Goal: Task Accomplishment & Management: Use online tool/utility

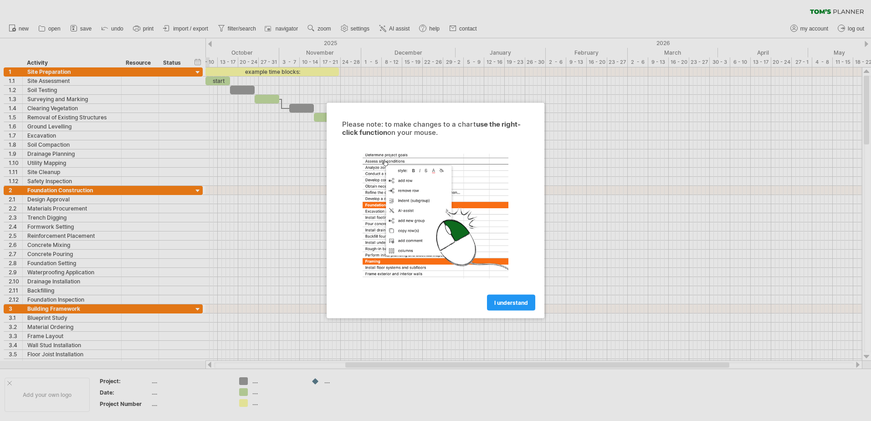
click at [497, 301] on span "I understand" at bounding box center [511, 302] width 34 height 7
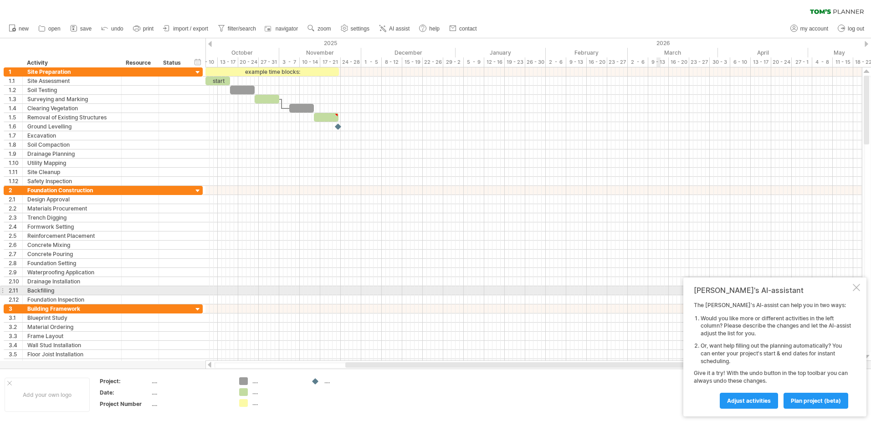
click at [860, 286] on div "Tom's AI-assistant The Tom's AI-assist can help you in two ways: Would you like…" at bounding box center [774, 346] width 183 height 139
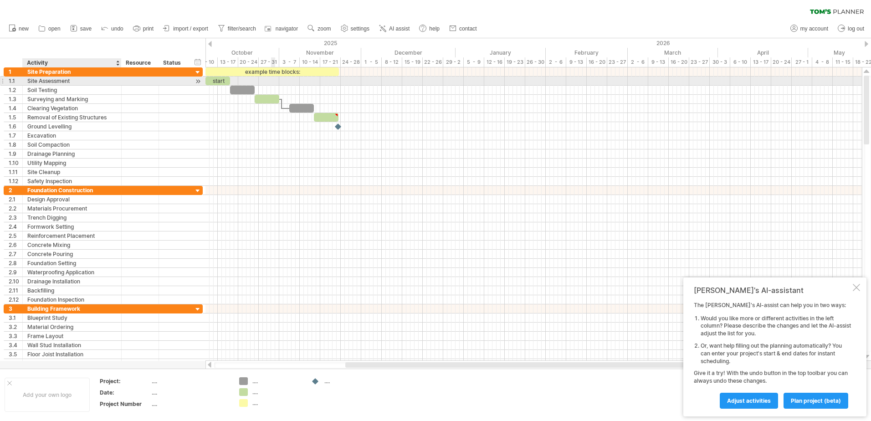
click at [37, 77] on div "Site Assessment" at bounding box center [71, 81] width 89 height 9
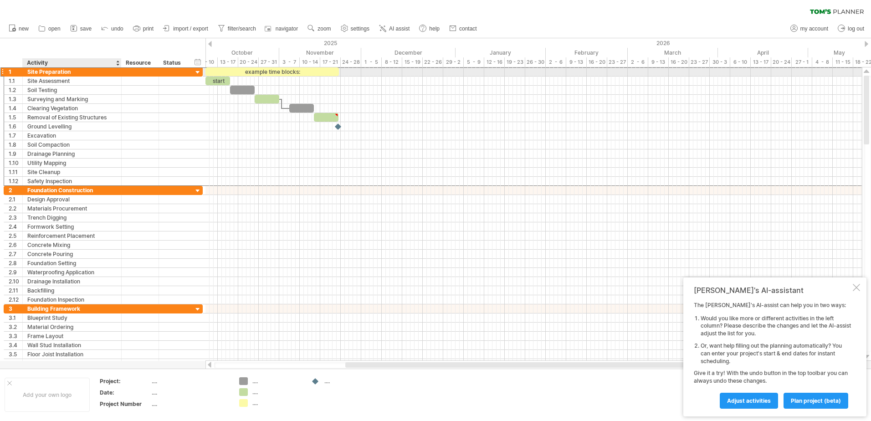
click at [72, 72] on div "Site Preparation" at bounding box center [71, 71] width 89 height 9
click at [220, 82] on div "start" at bounding box center [217, 81] width 25 height 9
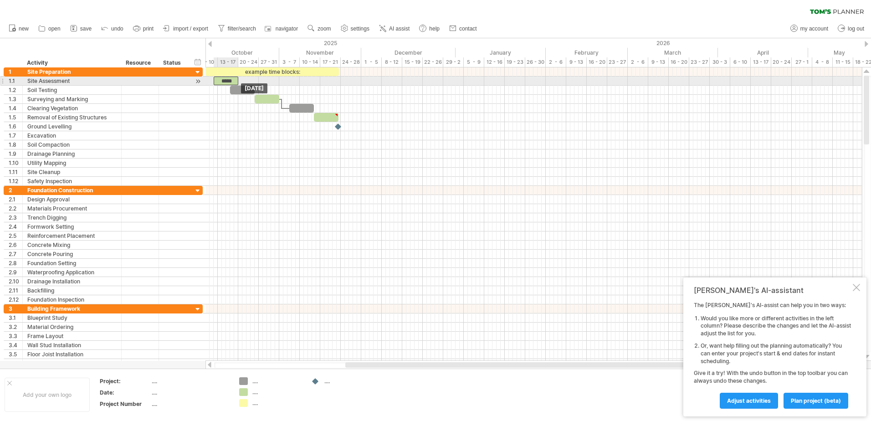
drag, startPoint x: 227, startPoint y: 79, endPoint x: 235, endPoint y: 80, distance: 7.8
click at [235, 80] on div "*****" at bounding box center [226, 81] width 25 height 9
click at [197, 81] on div at bounding box center [198, 82] width 9 height 10
click at [227, 79] on div "*****" at bounding box center [223, 81] width 25 height 9
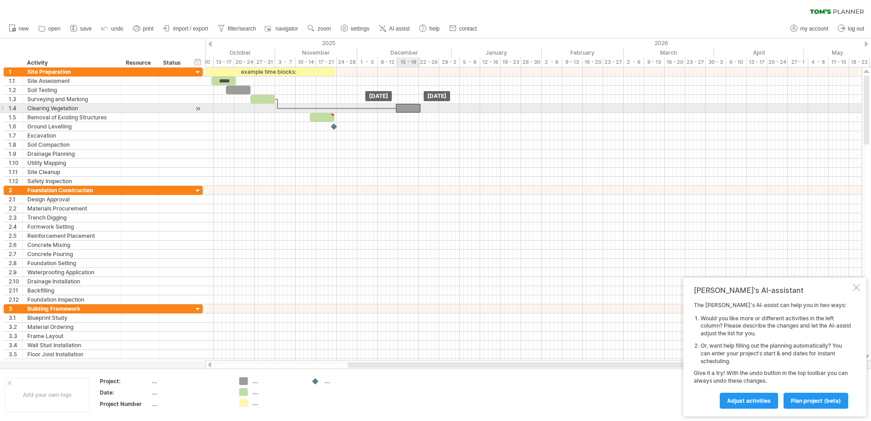
drag, startPoint x: 290, startPoint y: 108, endPoint x: 400, endPoint y: 111, distance: 110.7
click at [400, 111] on div at bounding box center [408, 108] width 25 height 9
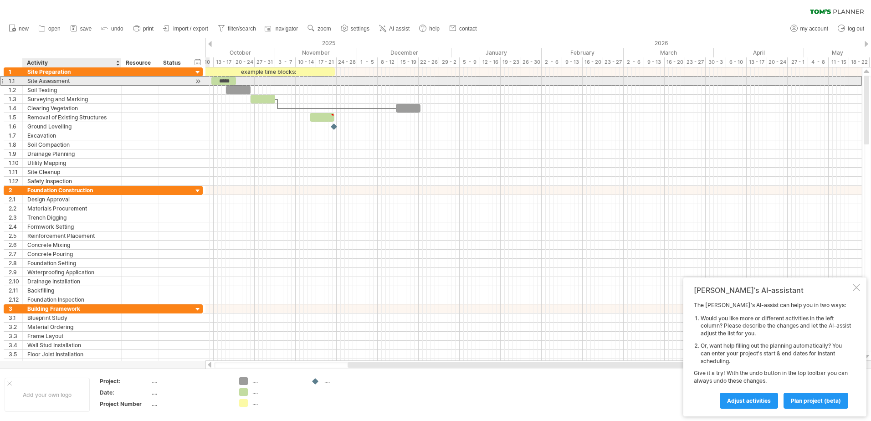
click at [46, 83] on div "Site Assessment" at bounding box center [71, 81] width 89 height 9
click at [46, 83] on input "**********" at bounding box center [71, 81] width 89 height 9
click at [72, 79] on input "**********" at bounding box center [71, 81] width 89 height 9
click at [70, 79] on input "**********" at bounding box center [71, 81] width 89 height 9
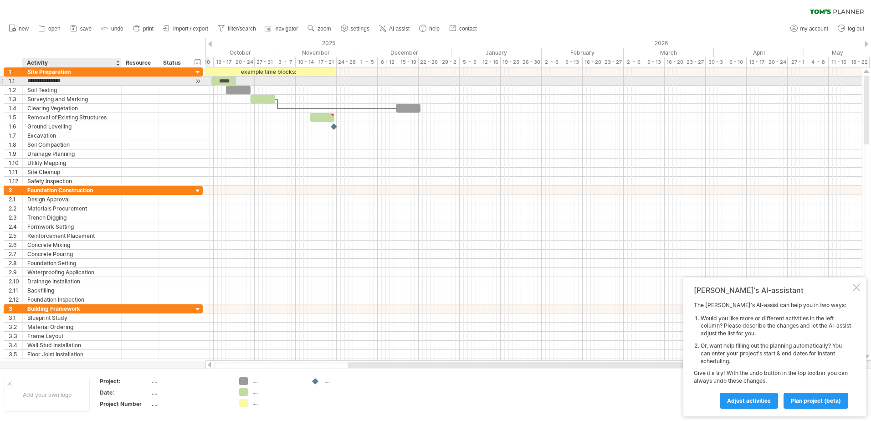
click at [70, 80] on input "**********" at bounding box center [71, 81] width 89 height 9
click at [223, 77] on div "*****" at bounding box center [223, 81] width 25 height 9
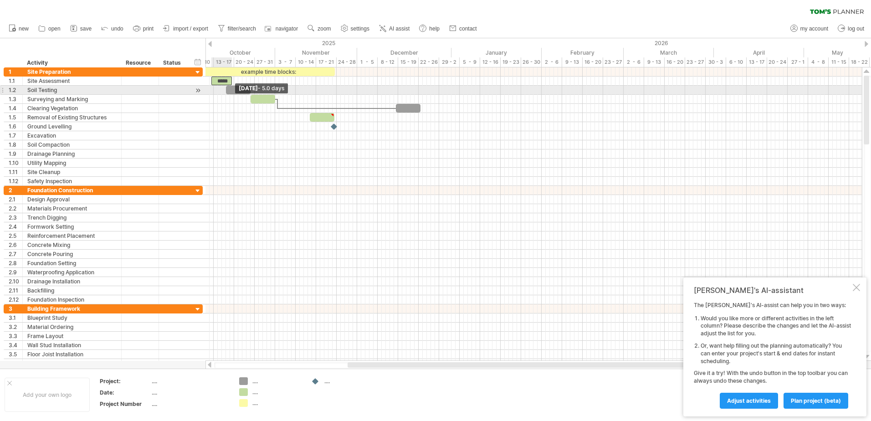
drag, startPoint x: 237, startPoint y: 82, endPoint x: 233, endPoint y: 91, distance: 9.8
click at [255, 91] on div "example time blocks: *****" at bounding box center [255, 126] width 0 height 118
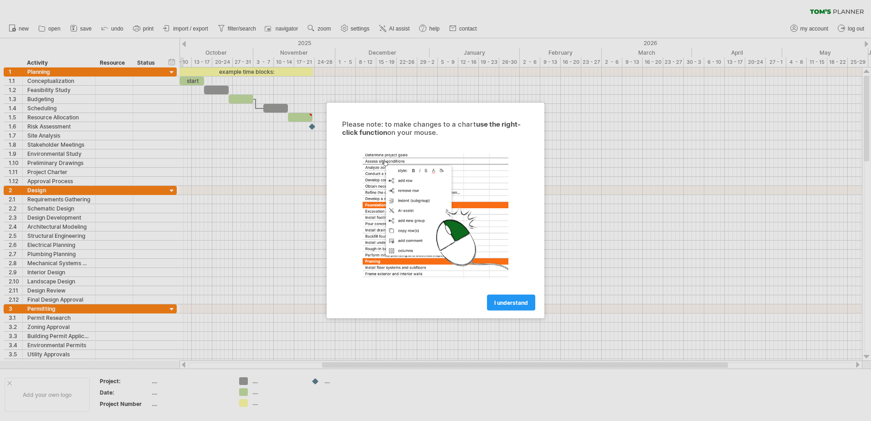
click at [449, 222] on div at bounding box center [435, 216] width 205 height 141
click at [507, 302] on span "I understand" at bounding box center [511, 302] width 34 height 7
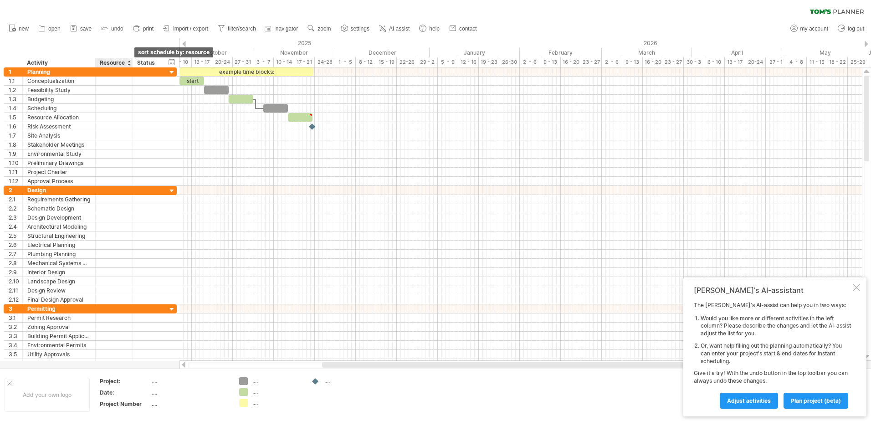
click at [129, 62] on div at bounding box center [129, 62] width 4 height 9
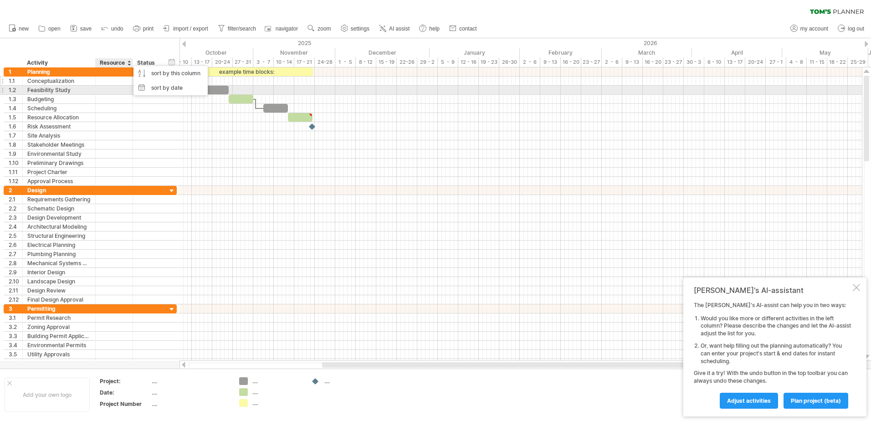
click at [108, 83] on div at bounding box center [114, 81] width 28 height 9
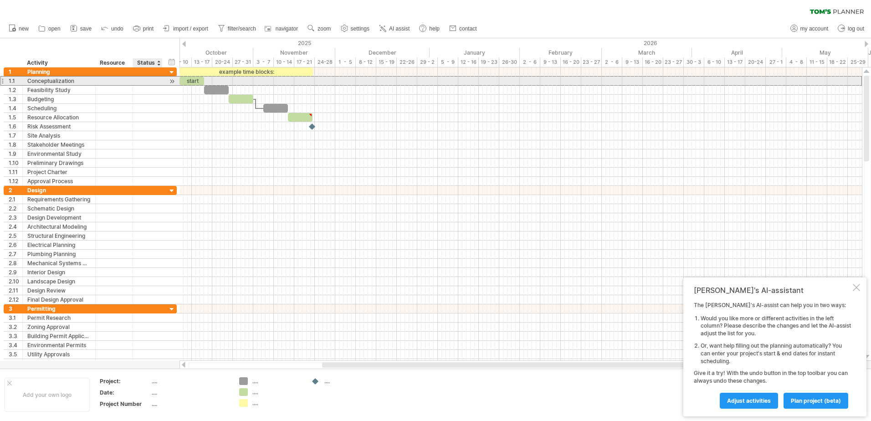
click at [153, 80] on div at bounding box center [148, 81] width 20 height 9
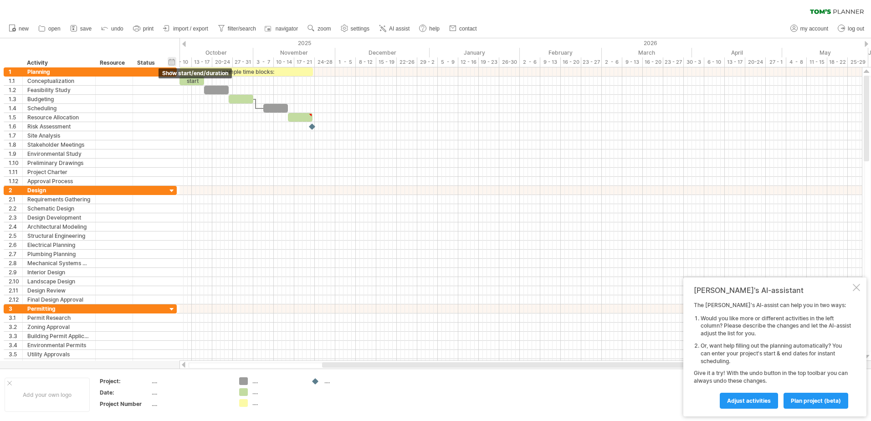
click at [173, 62] on div "hide start/end/duration show start/end/duration" at bounding box center [172, 62] width 9 height 10
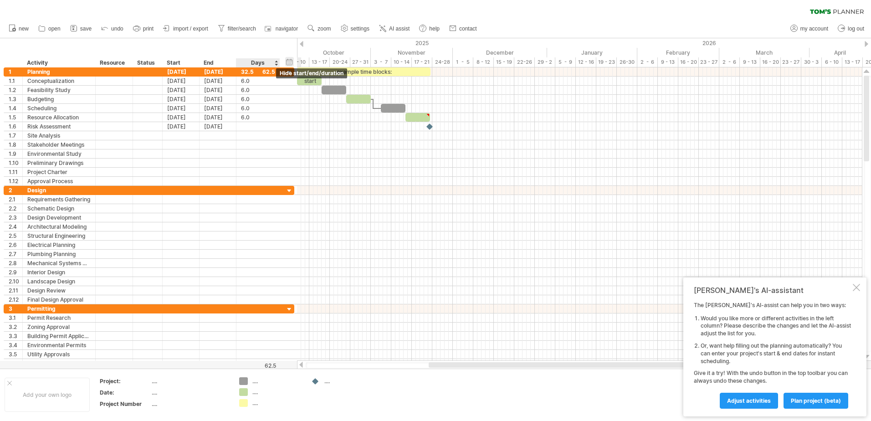
click at [287, 61] on div "hide start/end/duration show start/end/duration" at bounding box center [289, 62] width 9 height 10
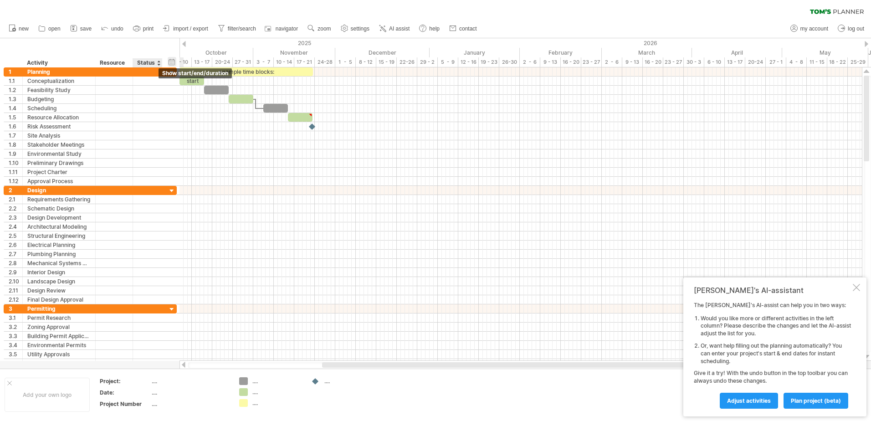
click at [174, 62] on div "hide start/end/duration show start/end/duration" at bounding box center [172, 62] width 9 height 10
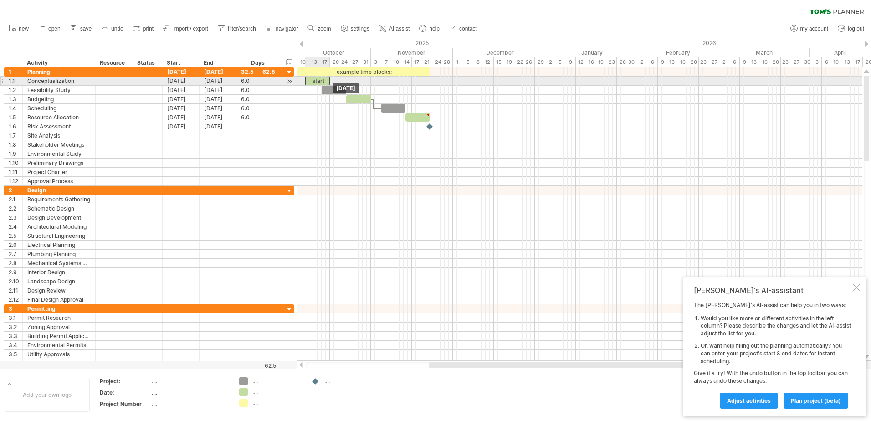
drag, startPoint x: 313, startPoint y: 81, endPoint x: 321, endPoint y: 81, distance: 8.7
click at [321, 81] on div "start" at bounding box center [317, 81] width 25 height 9
click at [331, 78] on span at bounding box center [330, 81] width 4 height 9
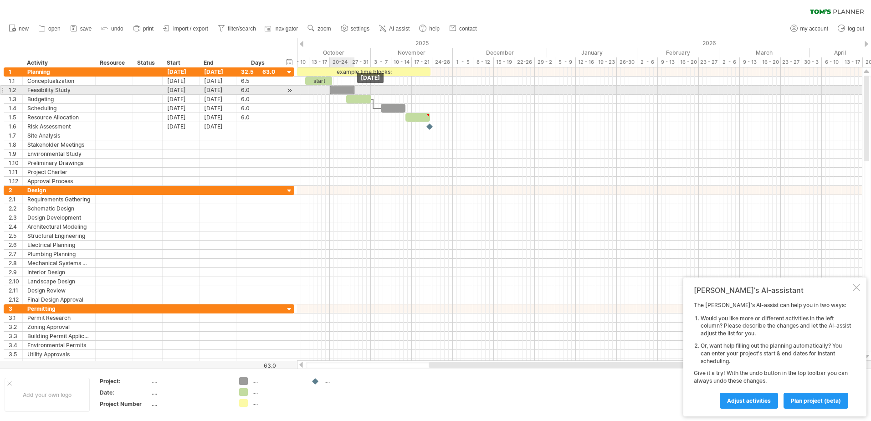
drag, startPoint x: 334, startPoint y: 88, endPoint x: 342, endPoint y: 88, distance: 7.7
click at [342, 88] on div at bounding box center [342, 90] width 25 height 9
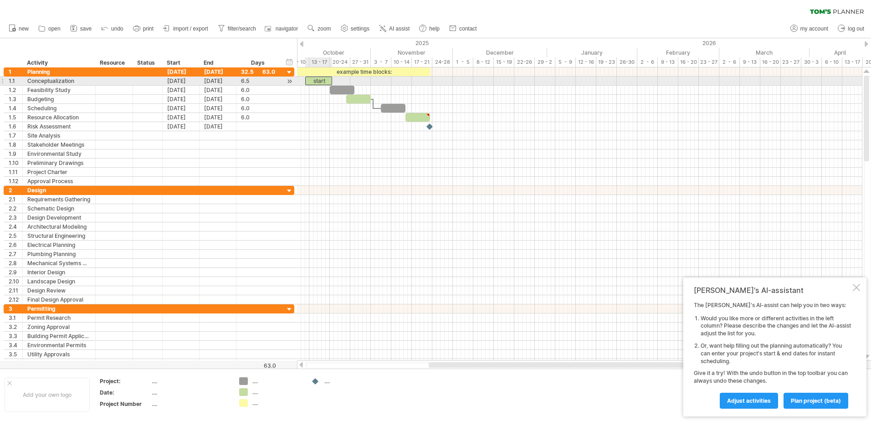
click at [326, 78] on div "start" at bounding box center [318, 81] width 27 height 9
click at [332, 82] on div "example time blocks: ***** [DATE] - 6.0 days [DATE]" at bounding box center [579, 213] width 565 height 293
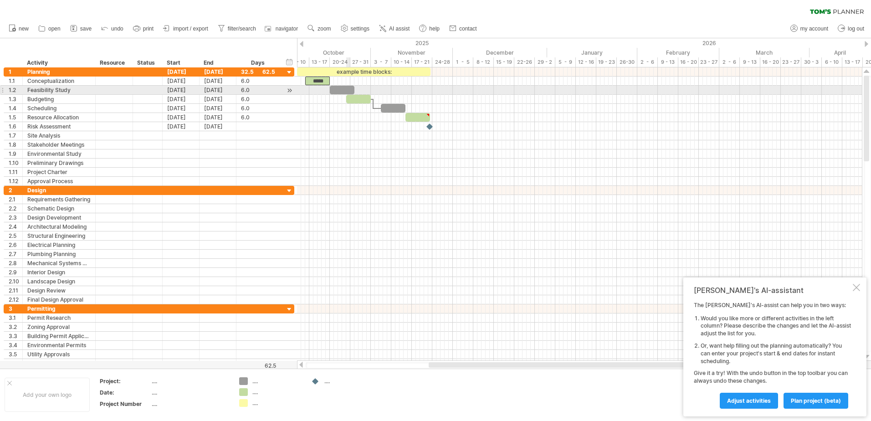
click at [347, 87] on div at bounding box center [342, 90] width 25 height 9
drag, startPoint x: 355, startPoint y: 91, endPoint x: 371, endPoint y: 91, distance: 15.5
click at [371, 91] on span at bounding box center [371, 90] width 4 height 9
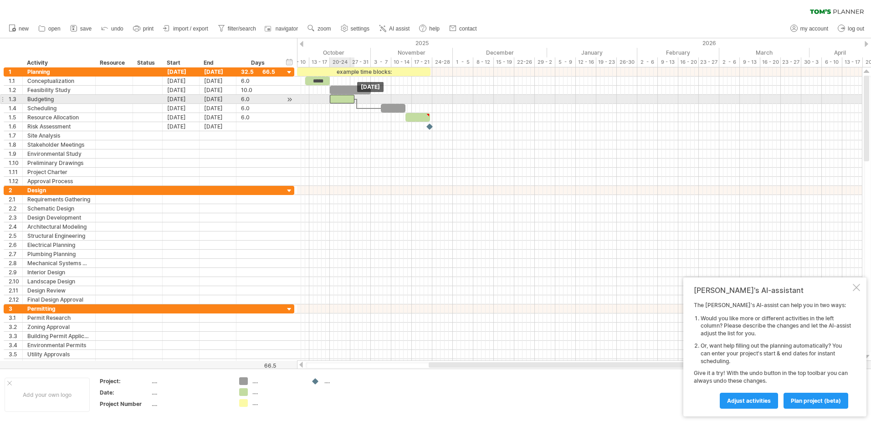
drag, startPoint x: 357, startPoint y: 100, endPoint x: 342, endPoint y: 100, distance: 15.5
click at [342, 100] on div at bounding box center [342, 99] width 25 height 9
drag, startPoint x: 354, startPoint y: 99, endPoint x: 369, endPoint y: 99, distance: 15.5
click at [369, 99] on span at bounding box center [371, 99] width 4 height 9
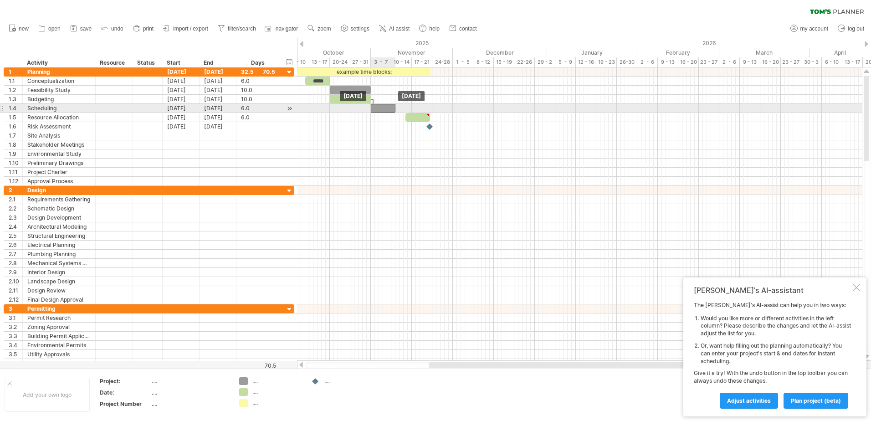
drag, startPoint x: 391, startPoint y: 108, endPoint x: 381, endPoint y: 109, distance: 10.1
click at [381, 109] on div at bounding box center [383, 108] width 25 height 9
click at [393, 108] on span at bounding box center [394, 108] width 4 height 9
click at [391, 108] on span at bounding box center [392, 108] width 4 height 9
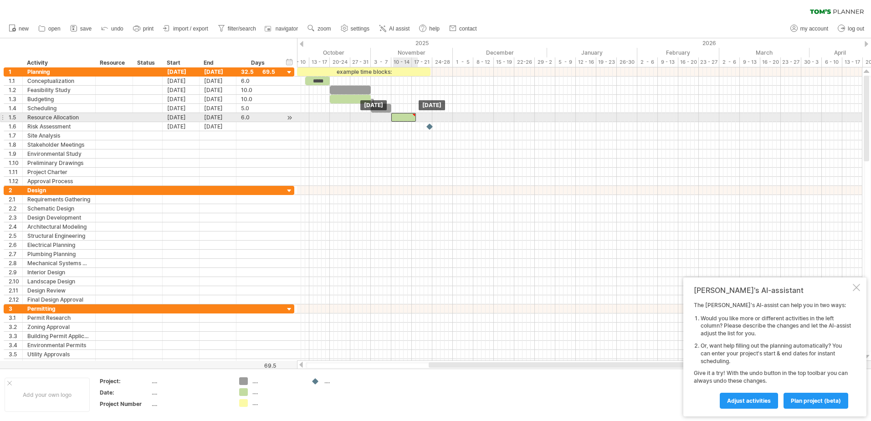
drag, startPoint x: 418, startPoint y: 117, endPoint x: 404, endPoint y: 118, distance: 13.7
click at [404, 118] on div at bounding box center [403, 117] width 25 height 9
type textarea "**********"
drag, startPoint x: 416, startPoint y: 118, endPoint x: 433, endPoint y: 118, distance: 16.4
click at [433, 118] on span at bounding box center [433, 117] width 4 height 9
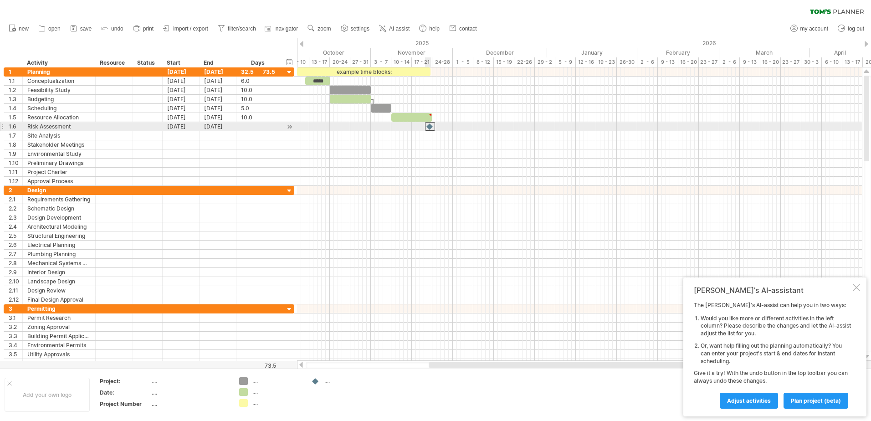
click at [430, 126] on div at bounding box center [430, 126] width 10 height 9
drag, startPoint x: 430, startPoint y: 126, endPoint x: 493, endPoint y: 128, distance: 63.8
click at [493, 128] on div at bounding box center [494, 126] width 10 height 9
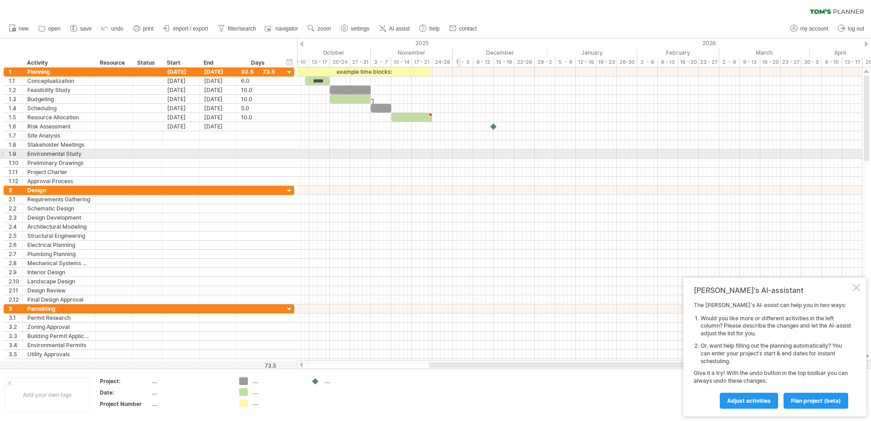
click at [462, 156] on div at bounding box center [579, 153] width 565 height 9
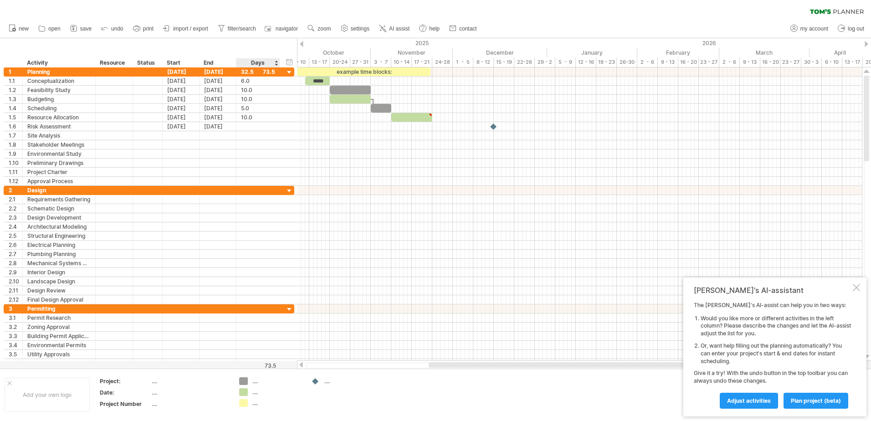
click at [242, 391] on div "Trying to reach [DOMAIN_NAME] Connected again... 0% clear filter new 1" at bounding box center [435, 210] width 871 height 421
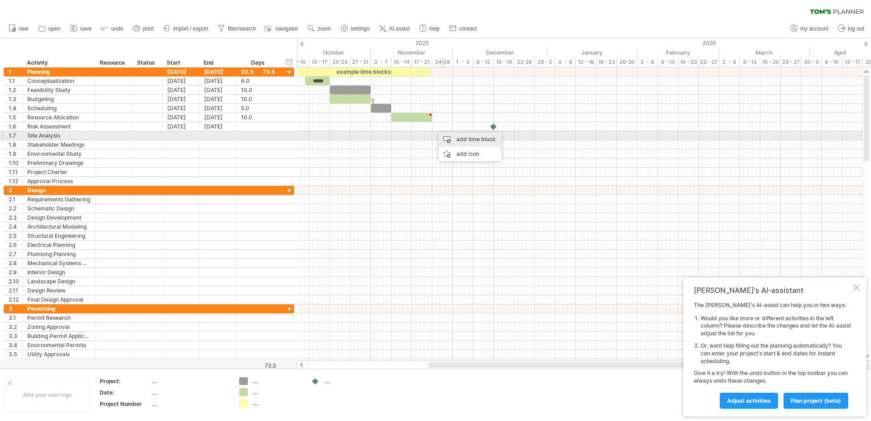
click at [452, 137] on div "add time block" at bounding box center [470, 139] width 63 height 15
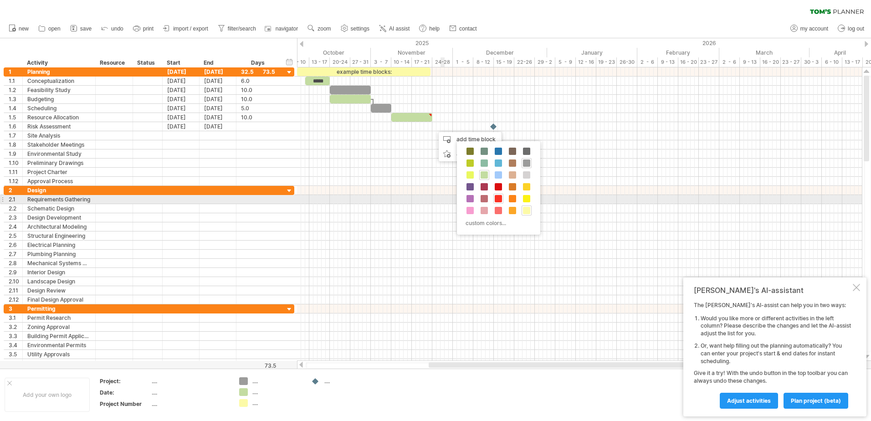
drag, startPoint x: 499, startPoint y: 200, endPoint x: 492, endPoint y: 193, distance: 9.3
click at [499, 200] on span at bounding box center [498, 198] width 7 height 7
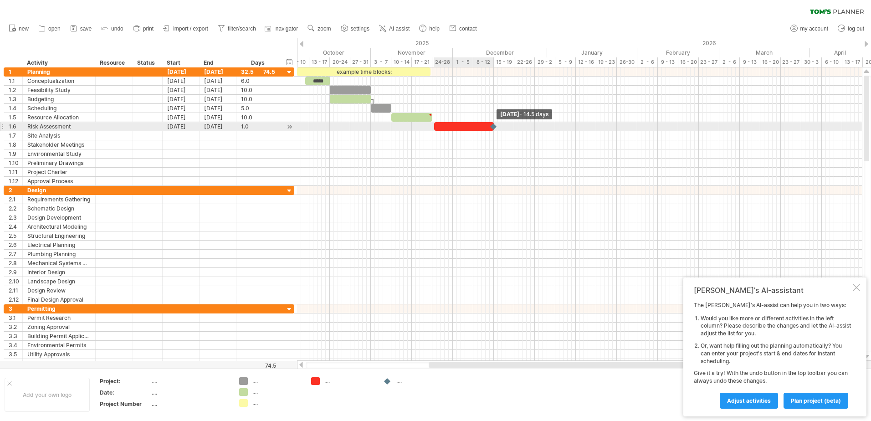
drag, startPoint x: 438, startPoint y: 125, endPoint x: 494, endPoint y: 128, distance: 55.7
click at [350, 128] on div at bounding box center [350, 126] width 0 height 9
drag, startPoint x: 433, startPoint y: 125, endPoint x: 391, endPoint y: 123, distance: 42.0
click at [391, 123] on span at bounding box center [392, 126] width 4 height 9
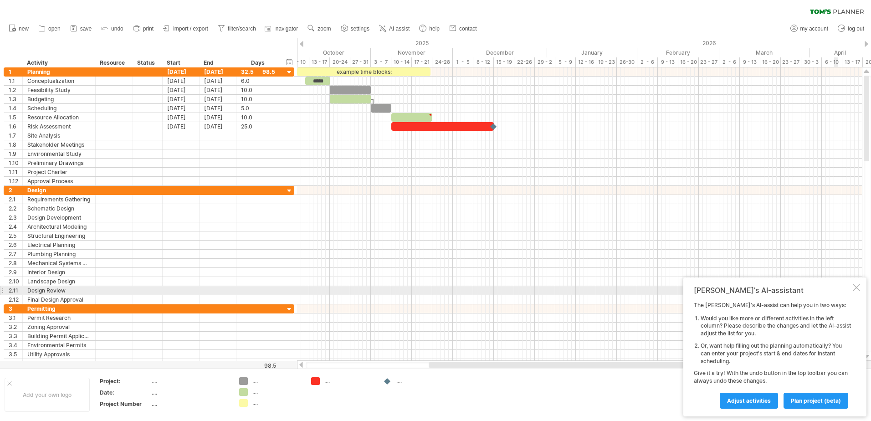
drag, startPoint x: 856, startPoint y: 286, endPoint x: 856, endPoint y: 277, distance: 8.7
click at [856, 286] on div at bounding box center [856, 287] width 7 height 7
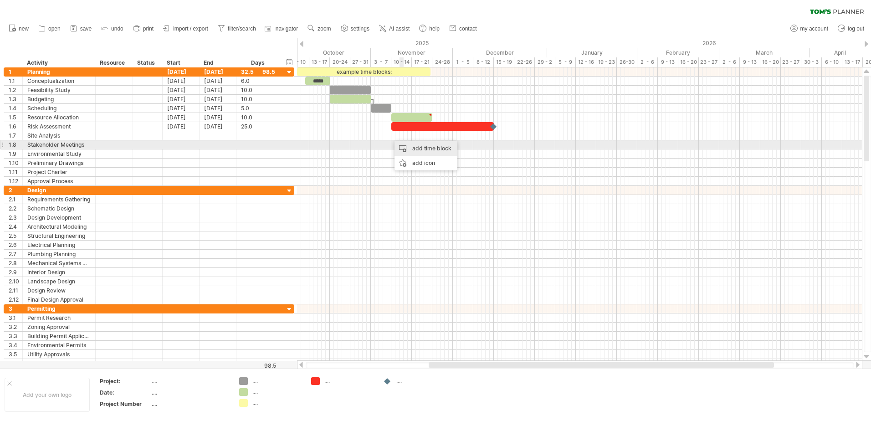
click at [439, 147] on div "add time block" at bounding box center [426, 148] width 63 height 15
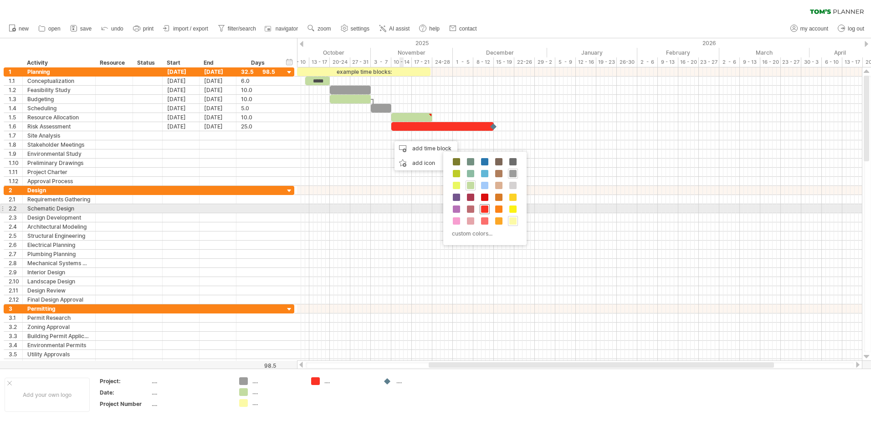
click at [485, 210] on span at bounding box center [484, 208] width 7 height 7
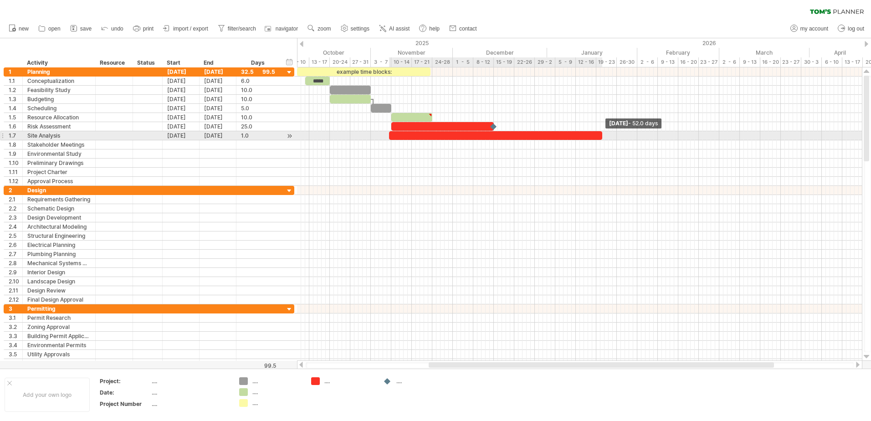
drag, startPoint x: 391, startPoint y: 135, endPoint x: 602, endPoint y: 136, distance: 210.5
click at [602, 136] on div at bounding box center [495, 135] width 213 height 9
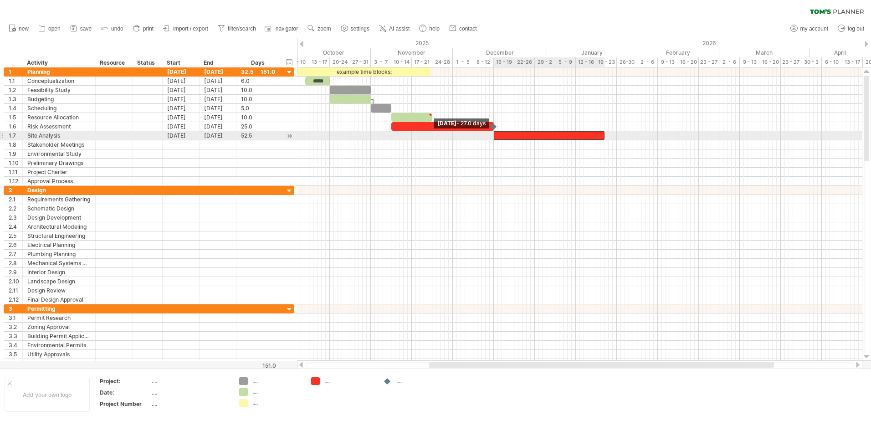
drag, startPoint x: 404, startPoint y: 135, endPoint x: 494, endPoint y: 135, distance: 90.2
click at [494, 135] on span at bounding box center [494, 135] width 4 height 9
drag, startPoint x: 605, startPoint y: 138, endPoint x: 579, endPoint y: 137, distance: 26.0
click at [579, 137] on span at bounding box center [578, 135] width 4 height 9
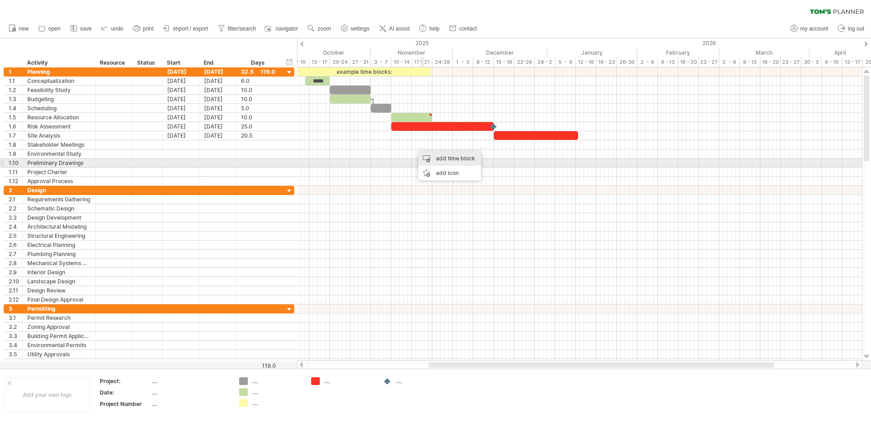
click at [447, 161] on div "add time block" at bounding box center [449, 158] width 63 height 15
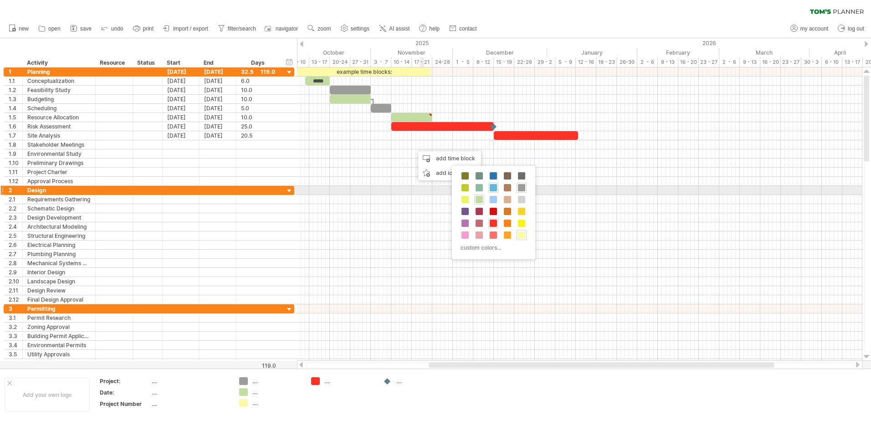
click at [492, 188] on span at bounding box center [493, 187] width 7 height 7
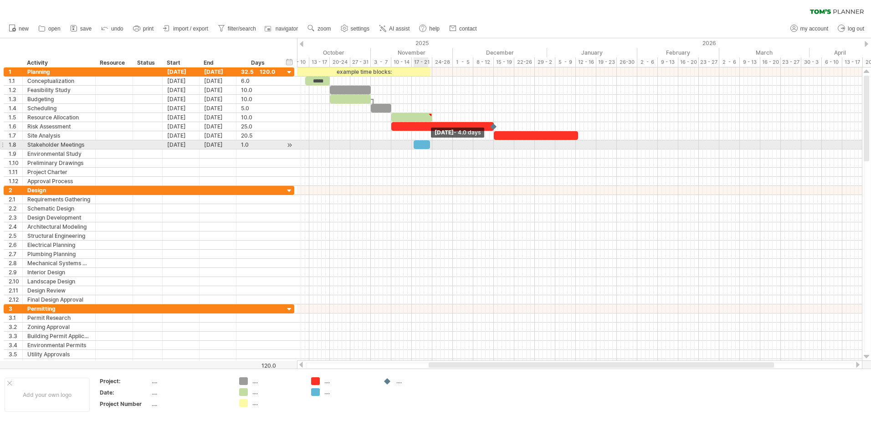
drag, startPoint x: 417, startPoint y: 145, endPoint x: 428, endPoint y: 145, distance: 11.4
click at [428, 145] on span at bounding box center [430, 144] width 4 height 9
drag, startPoint x: 421, startPoint y: 145, endPoint x: 461, endPoint y: 147, distance: 39.2
click at [460, 147] on div at bounding box center [459, 144] width 16 height 9
click at [461, 147] on div at bounding box center [461, 144] width 16 height 9
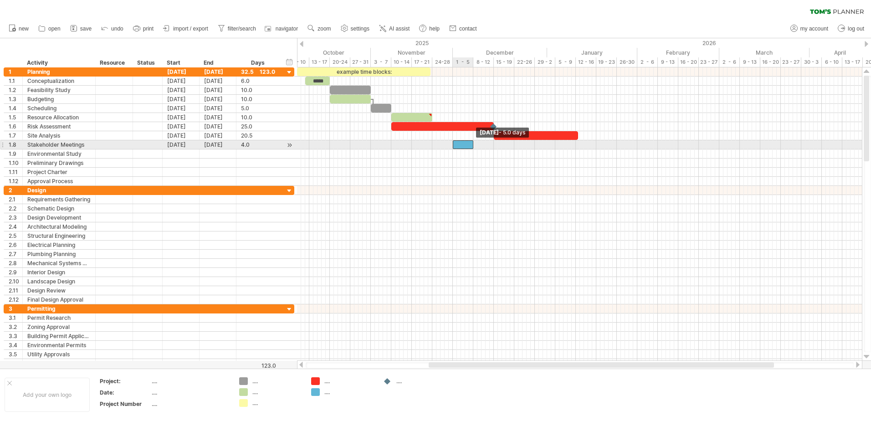
click at [472, 142] on span at bounding box center [474, 144] width 4 height 9
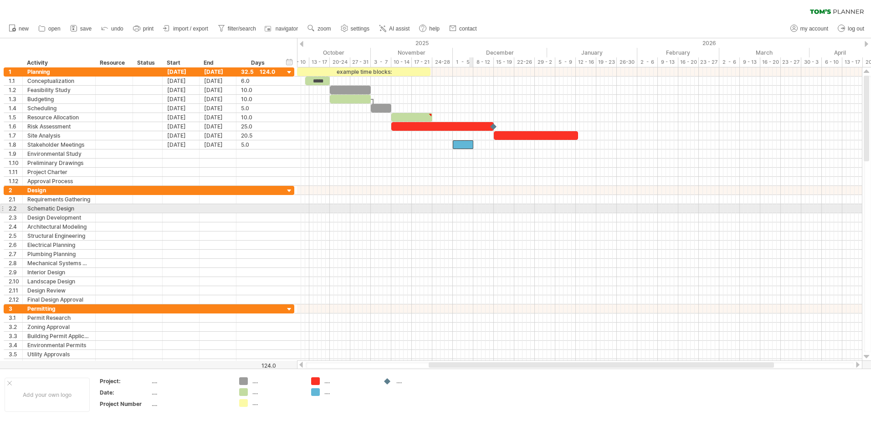
click at [474, 220] on div at bounding box center [579, 217] width 565 height 9
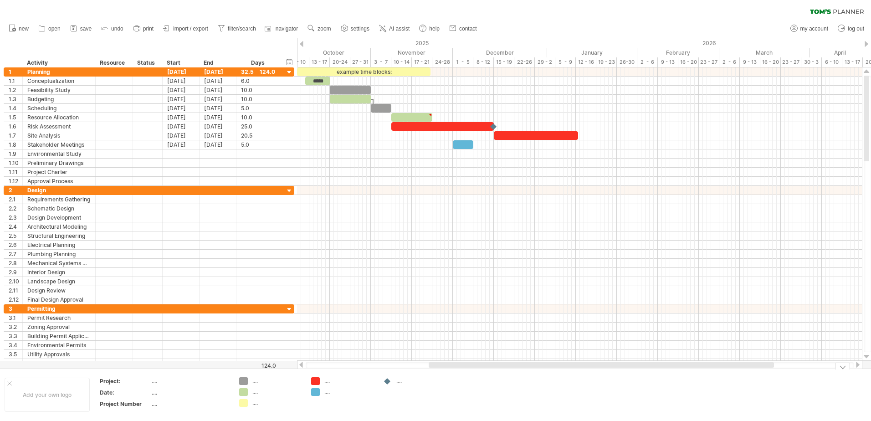
click at [400, 383] on div "...." at bounding box center [421, 381] width 50 height 8
click at [386, 400] on td at bounding box center [415, 394] width 72 height 35
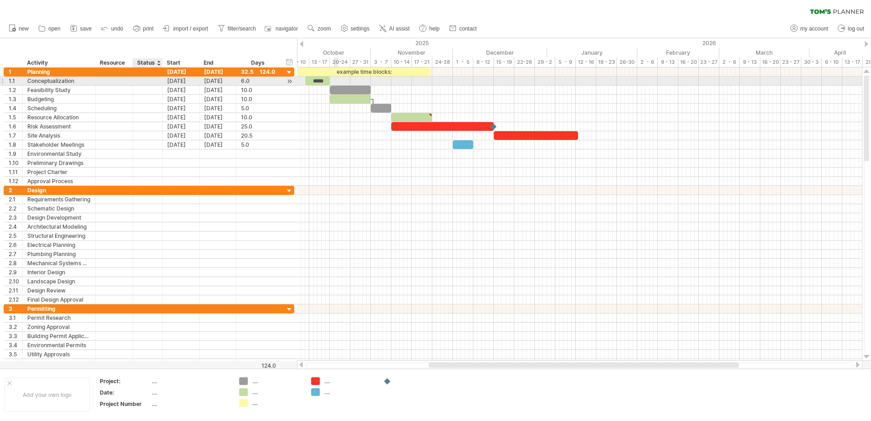
click at [154, 81] on div at bounding box center [148, 81] width 20 height 9
click at [154, 81] on input "text" at bounding box center [148, 81] width 20 height 9
type input "****"
type input "*******"
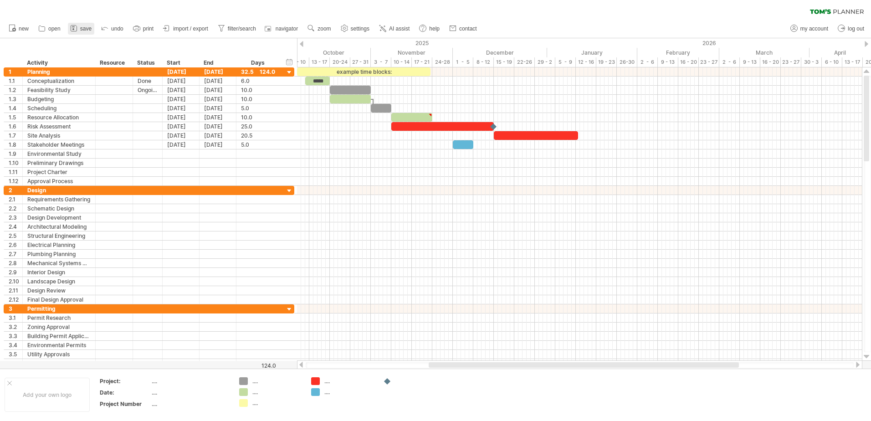
click at [75, 28] on icon at bounding box center [73, 28] width 9 height 9
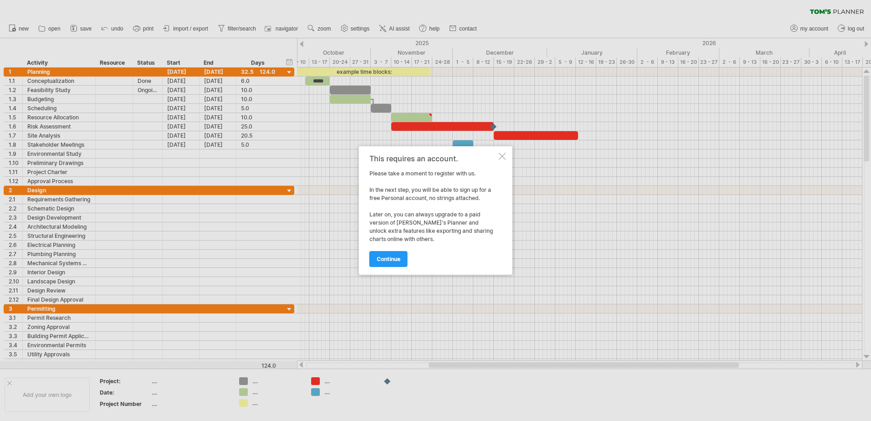
click at [501, 155] on div at bounding box center [502, 156] width 7 height 7
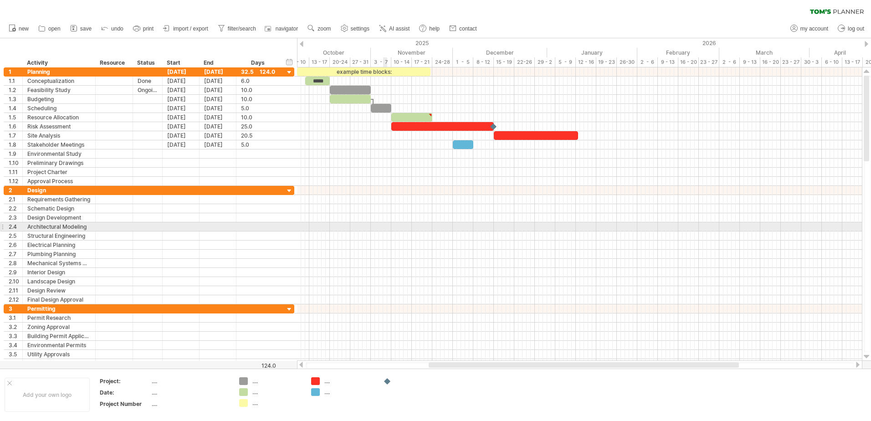
click at [384, 225] on div at bounding box center [579, 226] width 565 height 9
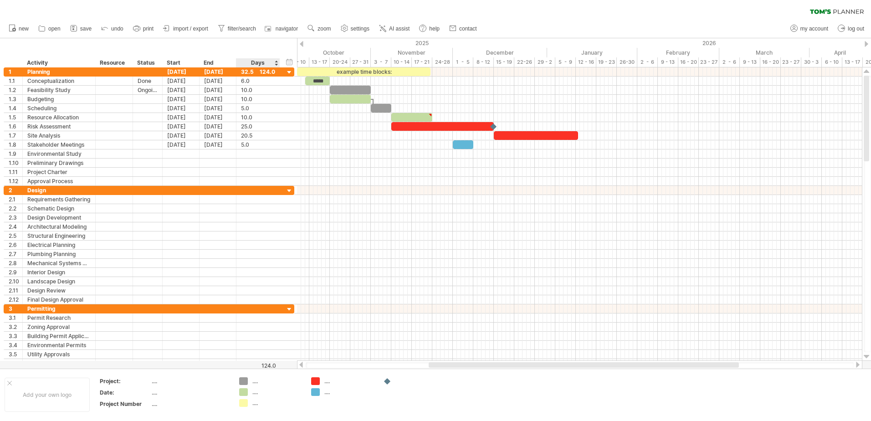
click at [290, 61] on div "hide start/end/duration show start/end/duration" at bounding box center [289, 62] width 9 height 10
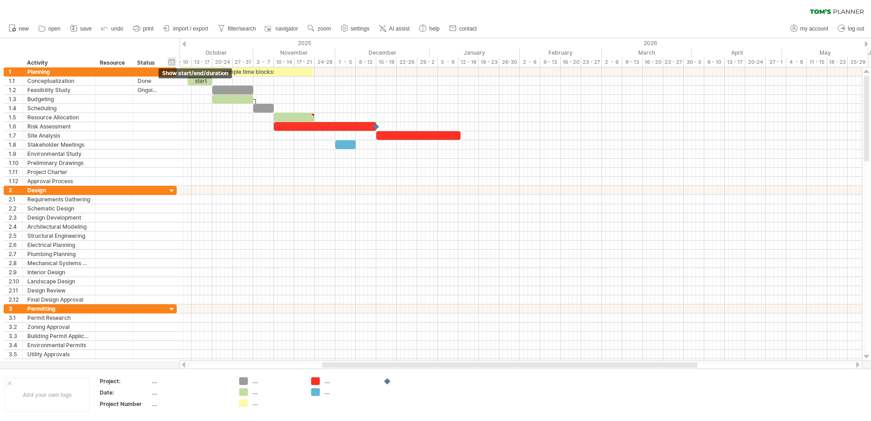
click at [170, 62] on div "hide start/end/duration show start/end/duration" at bounding box center [172, 62] width 9 height 10
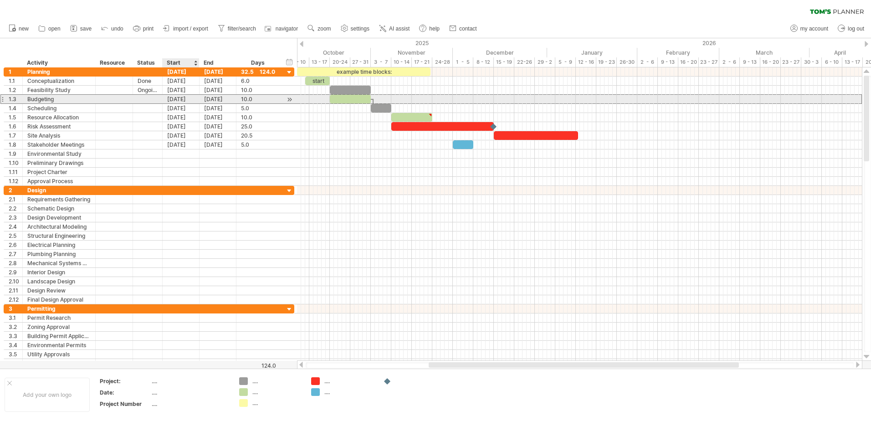
click at [174, 97] on div "[DATE]" at bounding box center [181, 99] width 37 height 9
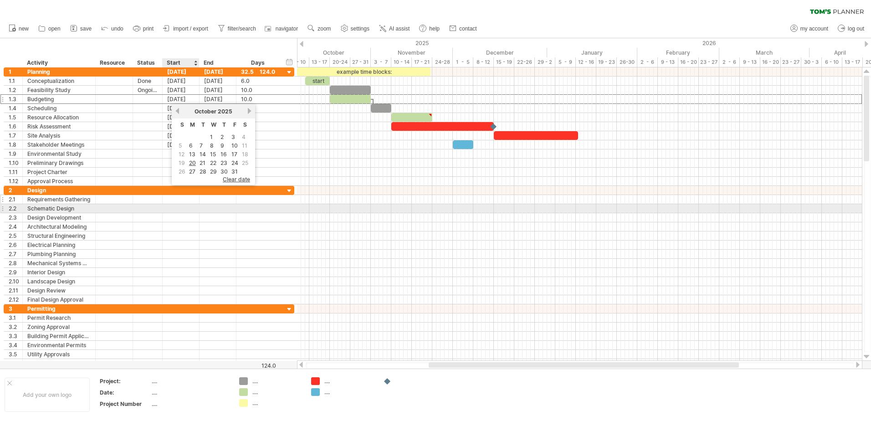
drag, startPoint x: 181, startPoint y: 206, endPoint x: 177, endPoint y: 202, distance: 5.8
click at [180, 206] on div at bounding box center [181, 208] width 37 height 9
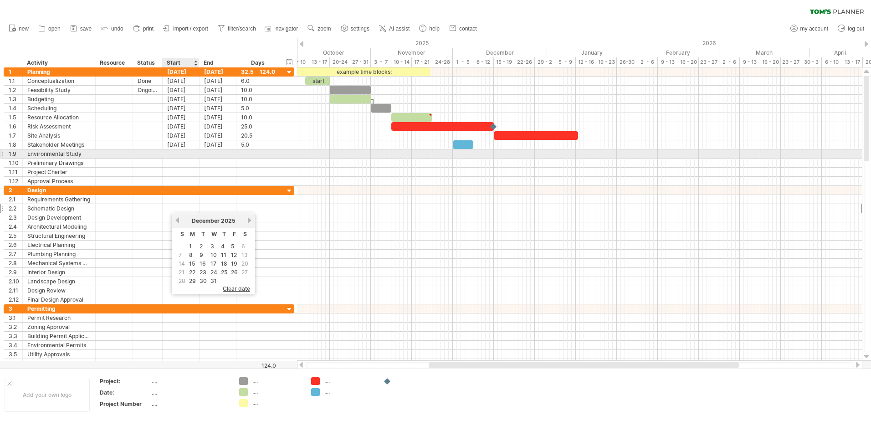
click at [183, 156] on div at bounding box center [181, 153] width 37 height 9
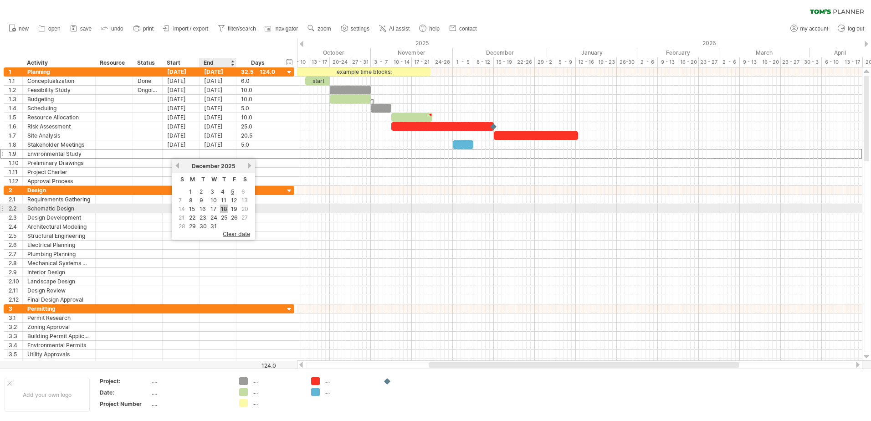
click at [221, 210] on link "18" at bounding box center [224, 209] width 8 height 9
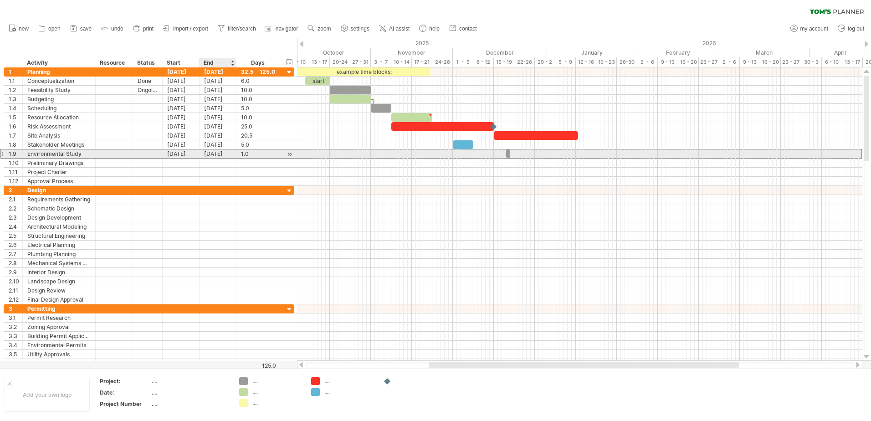
click at [218, 154] on div "[DATE]" at bounding box center [218, 153] width 37 height 9
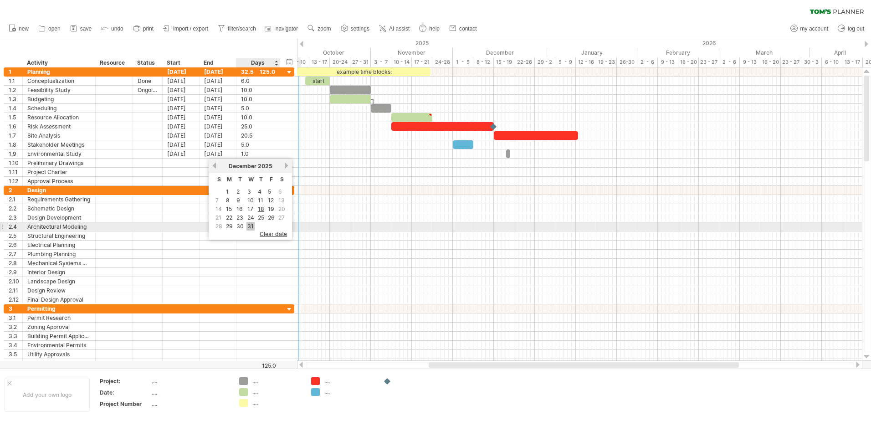
click at [249, 225] on link "31" at bounding box center [250, 226] width 8 height 9
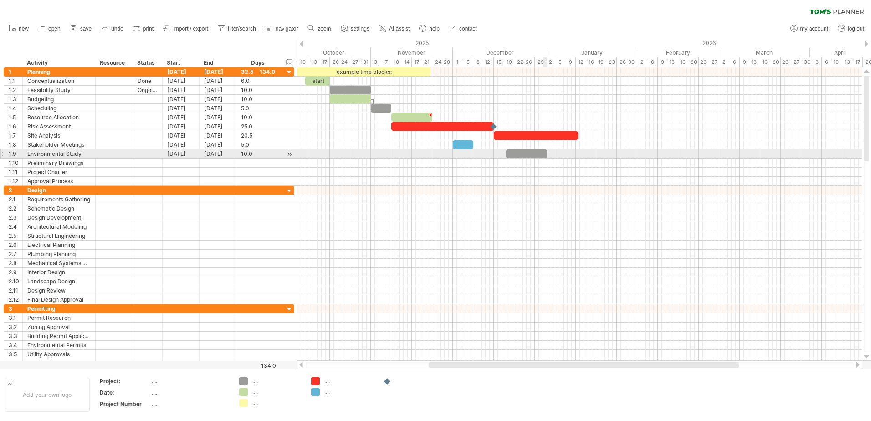
click at [542, 154] on div at bounding box center [526, 153] width 41 height 9
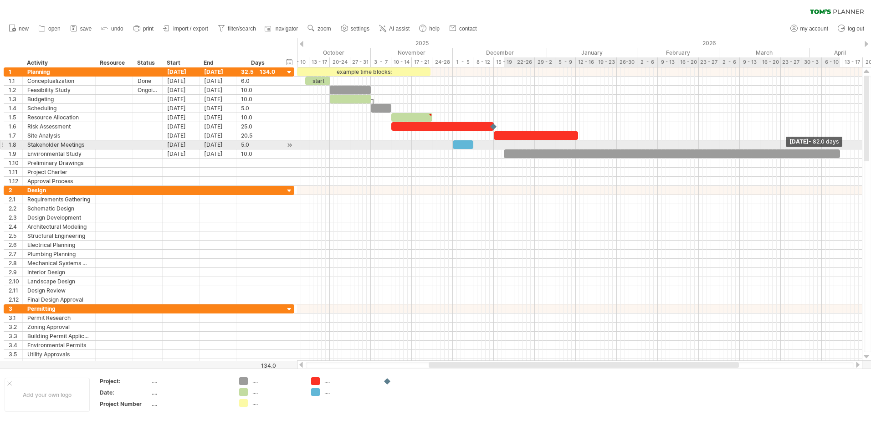
drag, startPoint x: 543, startPoint y: 154, endPoint x: 838, endPoint y: 145, distance: 295.3
click at [838, 145] on div "example time blocks: start [DATE] - 82.0 days [DATE]" at bounding box center [579, 213] width 565 height 293
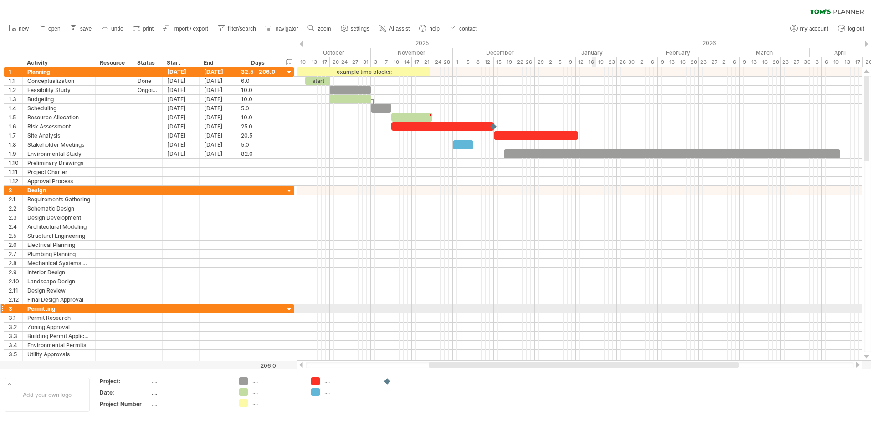
click at [596, 312] on div at bounding box center [579, 308] width 565 height 9
